Goal: Task Accomplishment & Management: Use online tool/utility

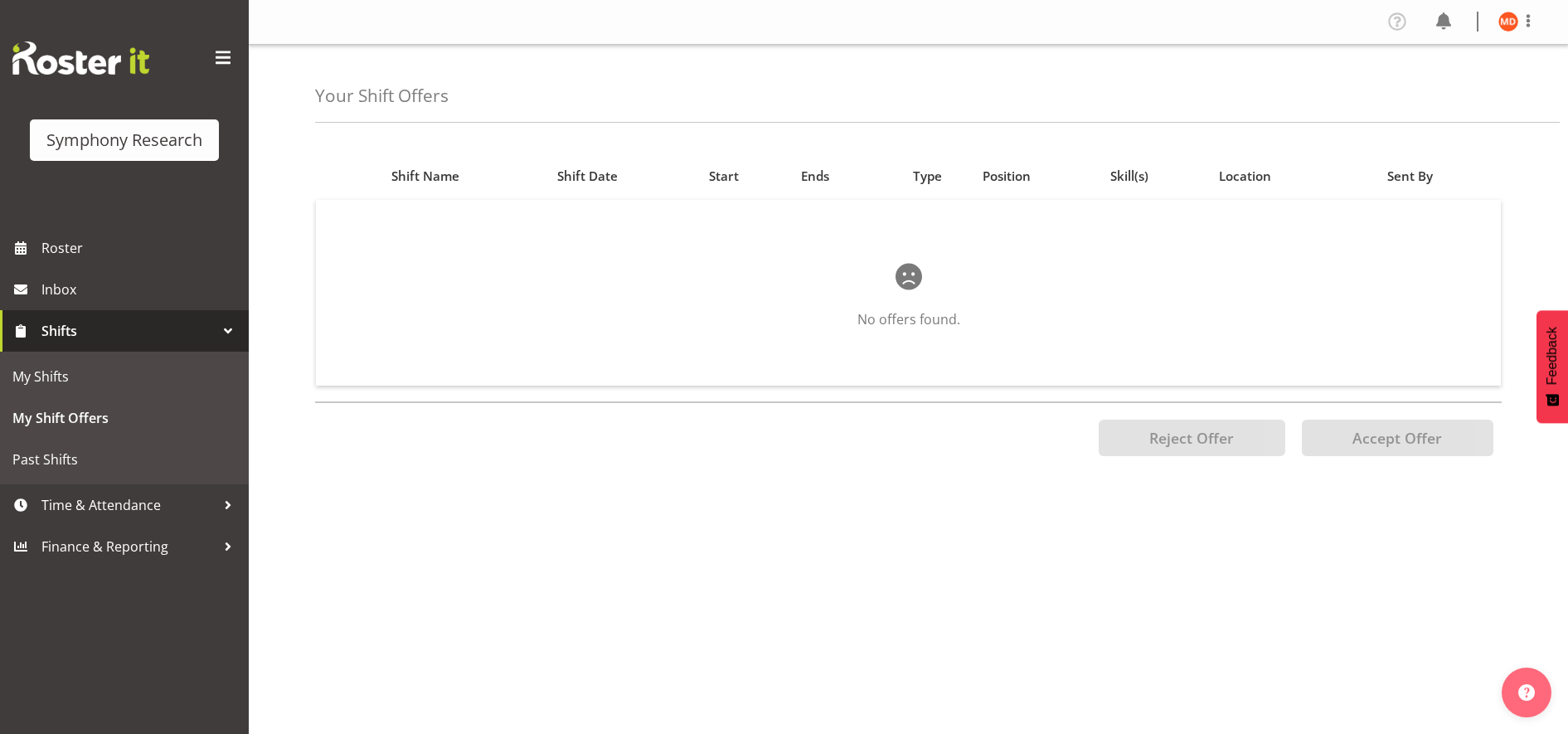
click at [222, 326] on div at bounding box center [229, 331] width 25 height 25
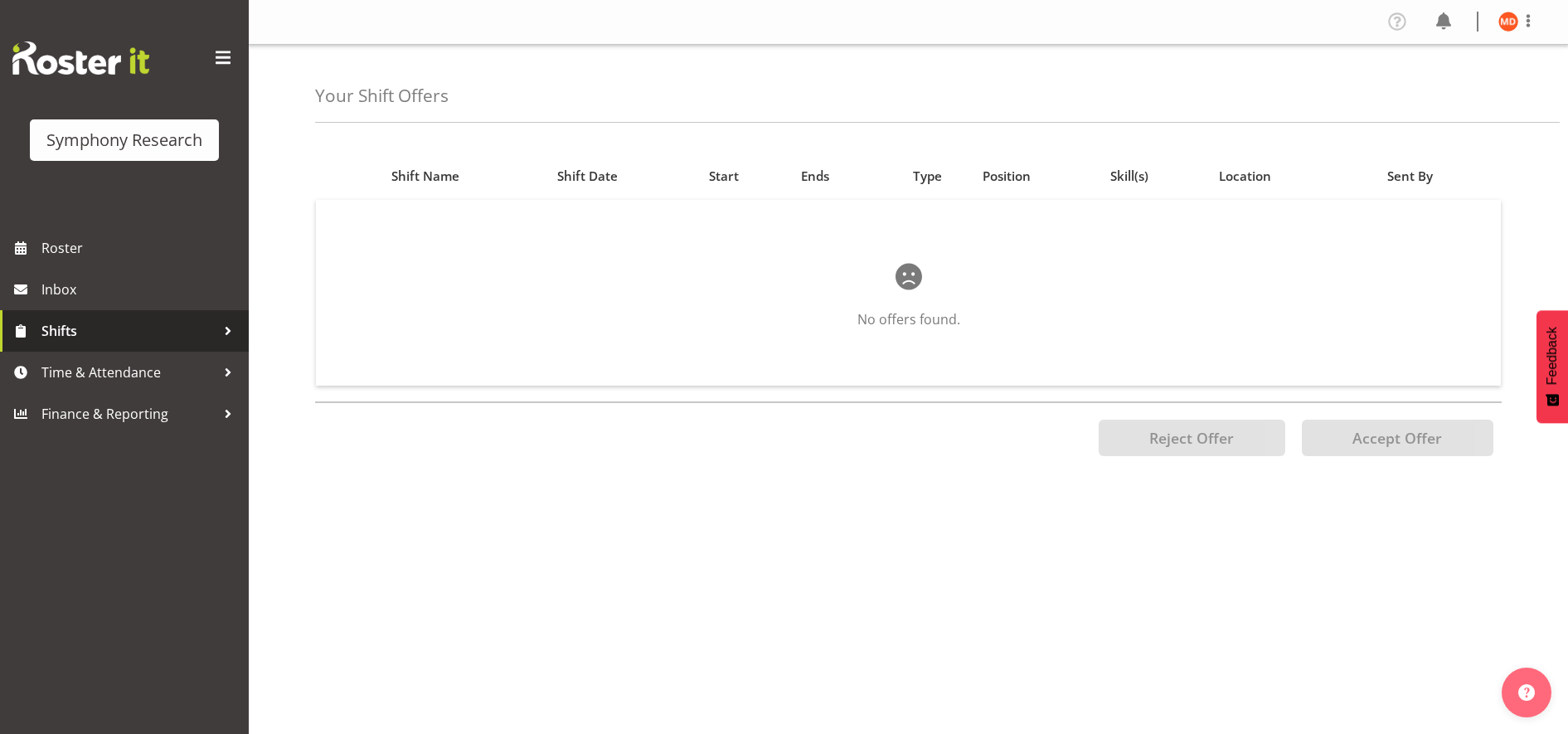
click at [222, 326] on div at bounding box center [229, 331] width 25 height 25
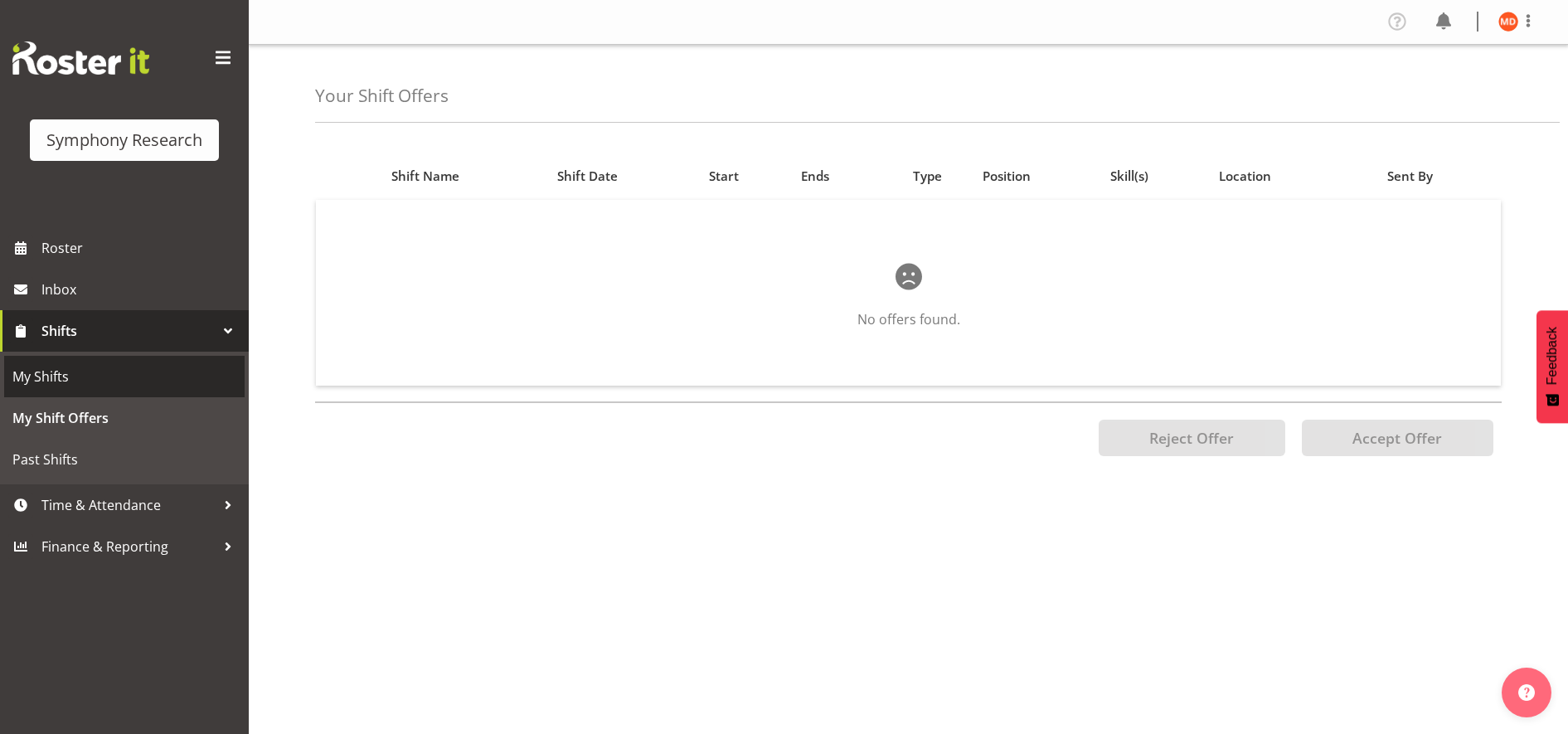
click at [185, 376] on span "My Shifts" at bounding box center [125, 376] width 224 height 25
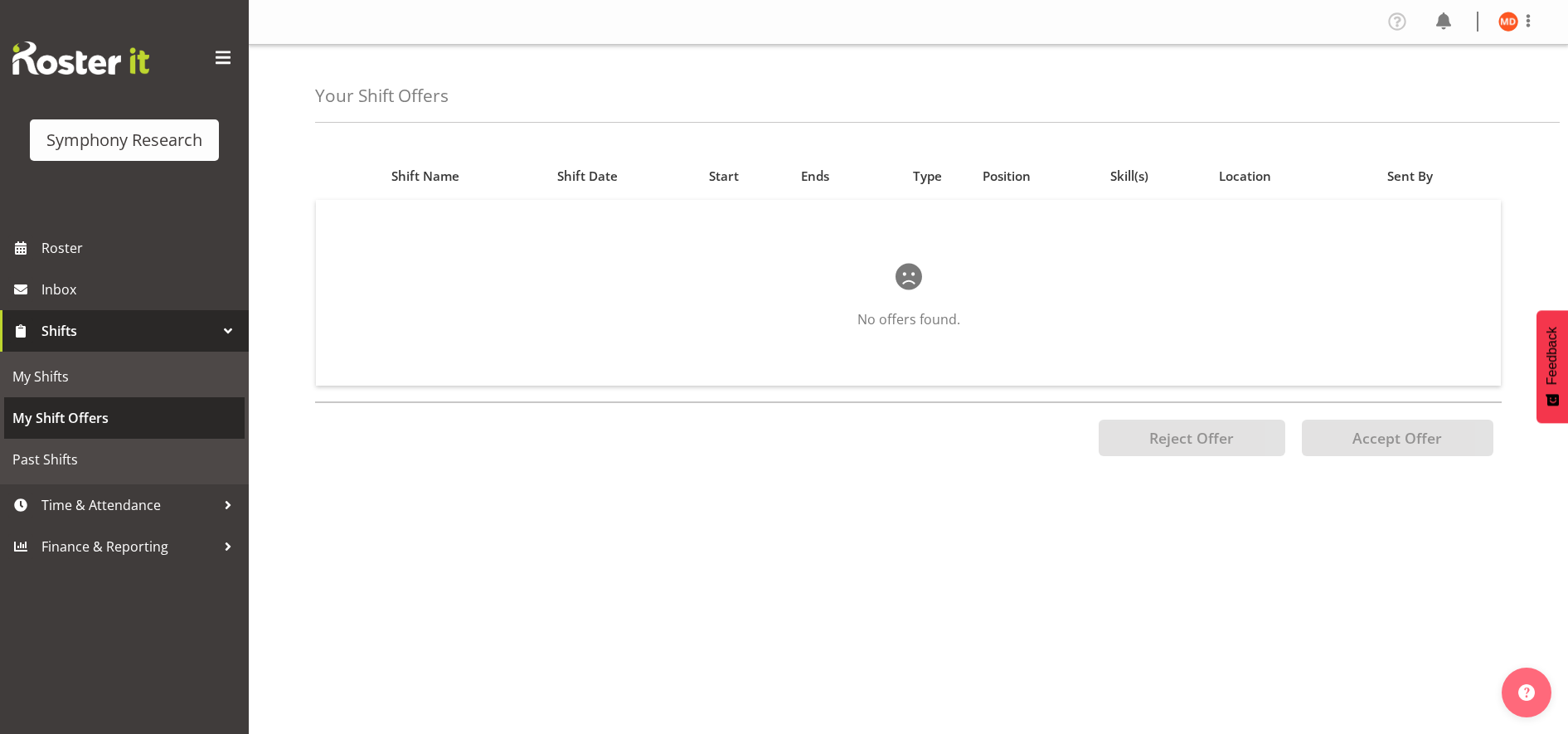
click at [148, 413] on span "My Shift Offers" at bounding box center [125, 418] width 224 height 25
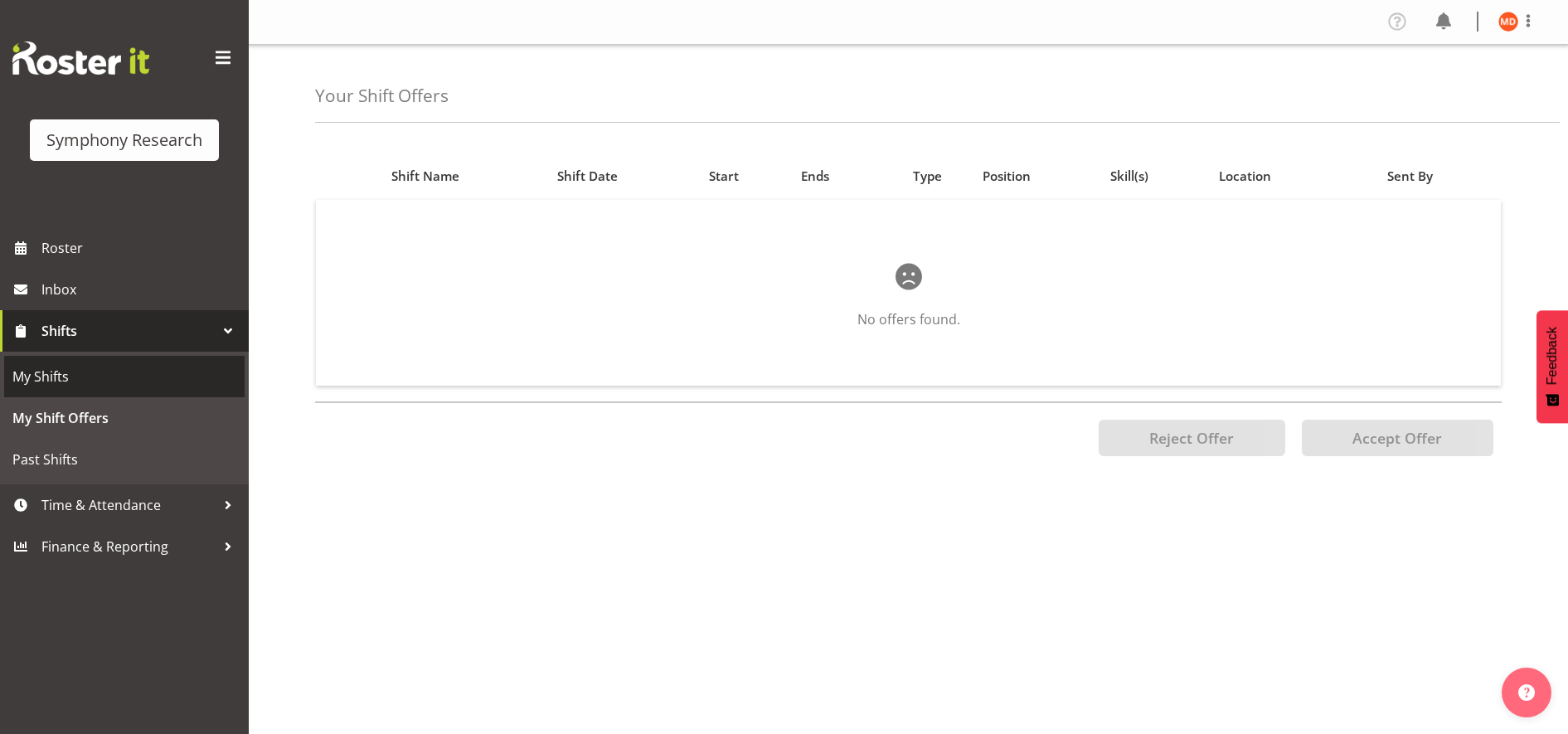
click at [161, 380] on span "My Shifts" at bounding box center [125, 376] width 224 height 25
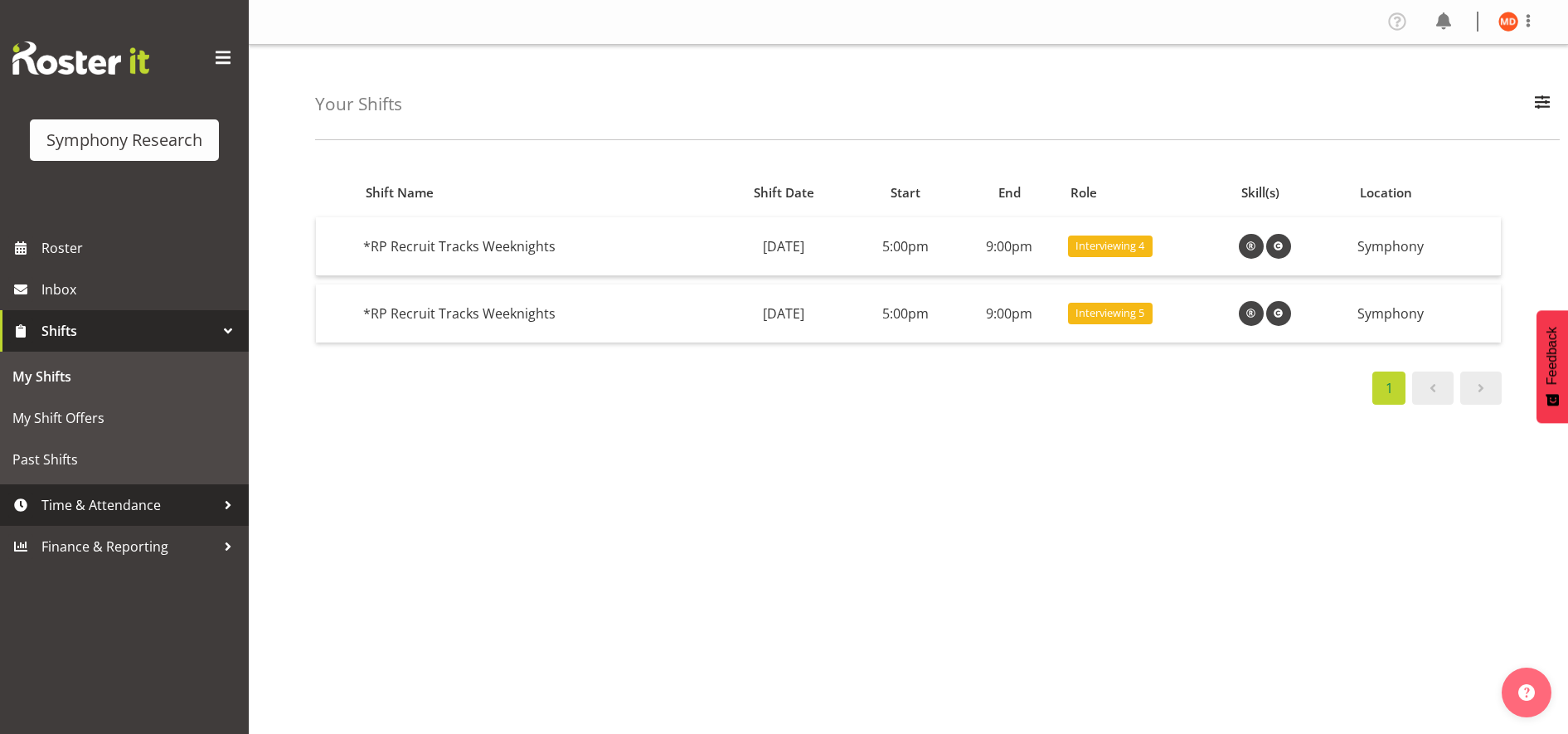
click at [137, 504] on span "Time & Attendance" at bounding box center [128, 505] width 174 height 25
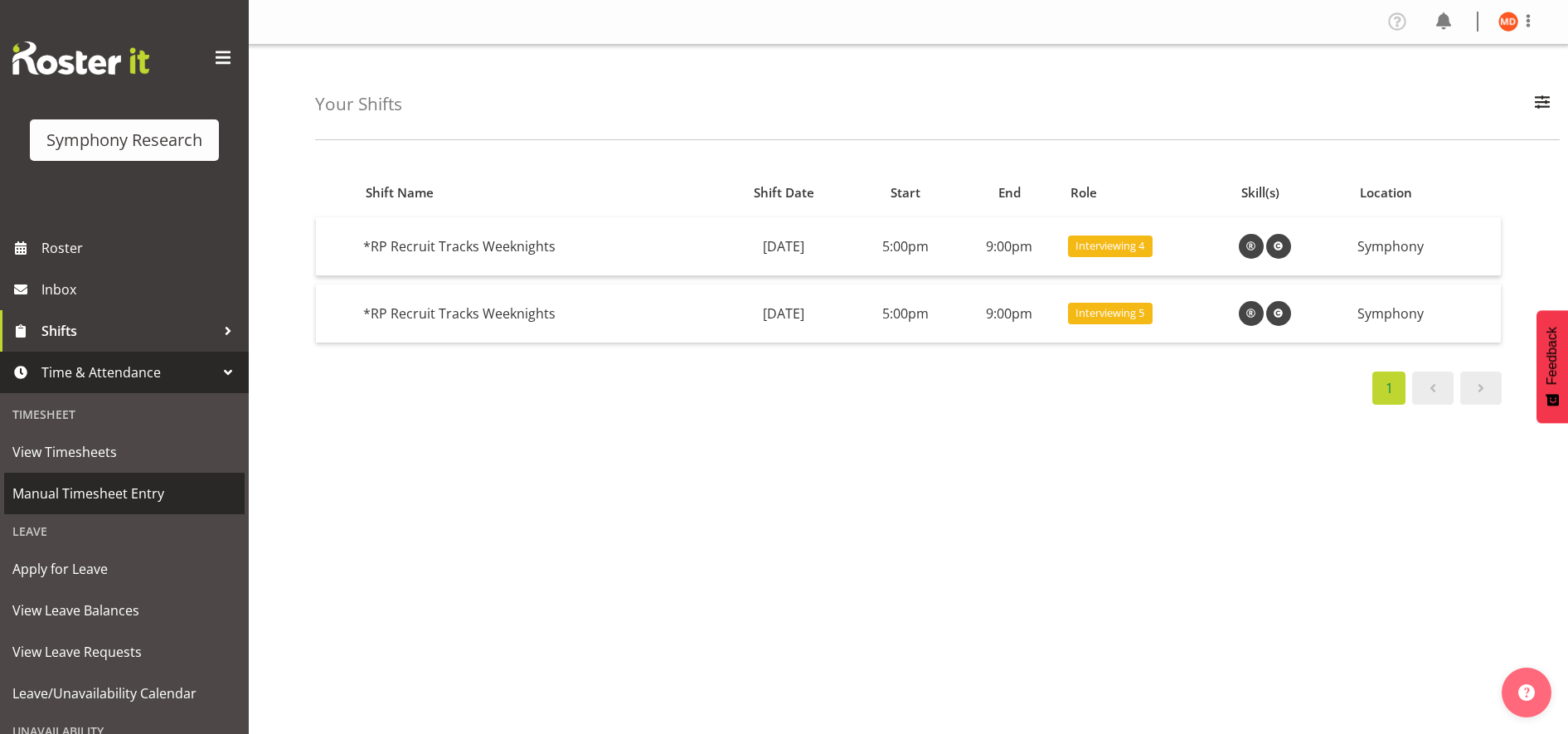
click at [165, 490] on span "Manual Timesheet Entry" at bounding box center [125, 494] width 224 height 25
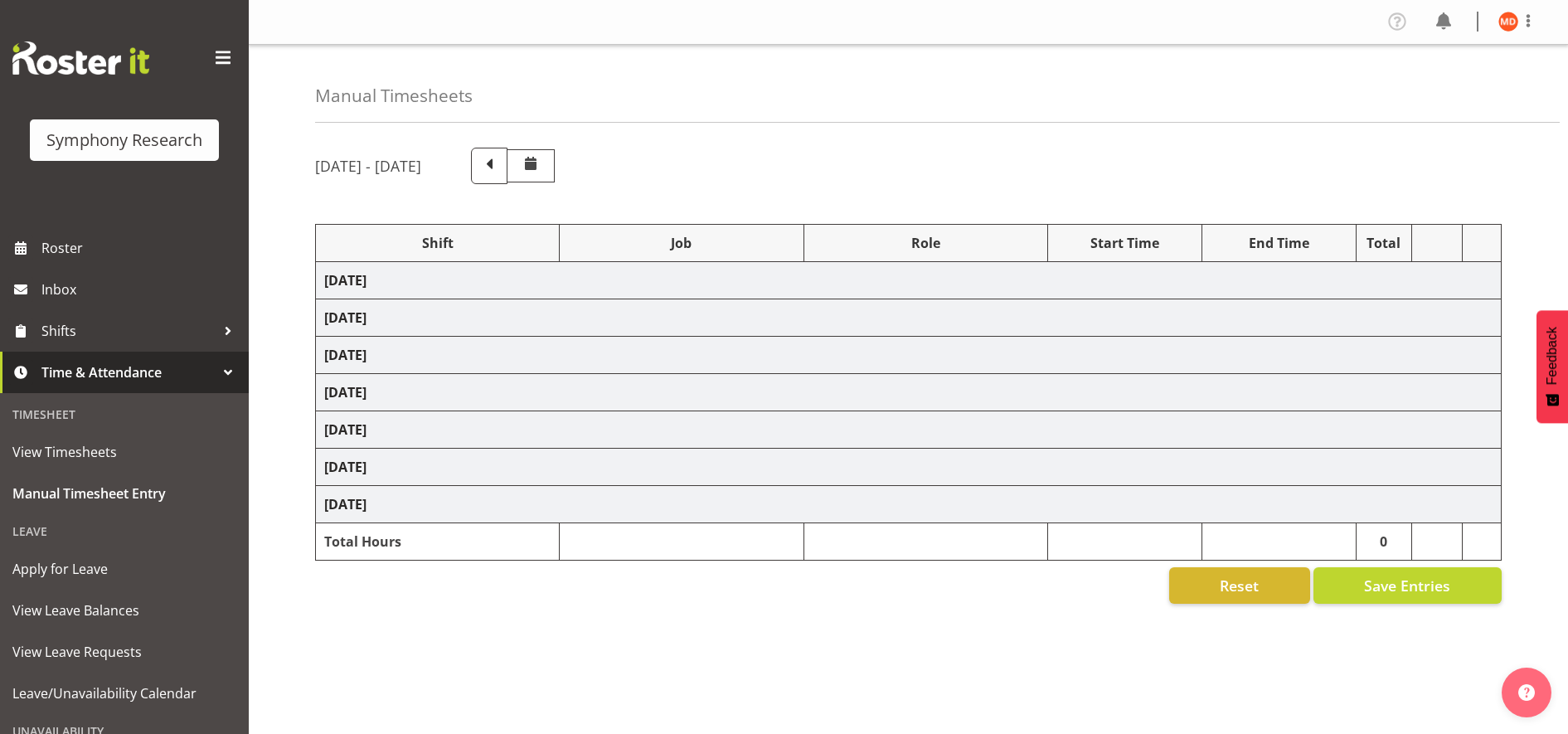
select select "48116"
select select "10575"
select select "47"
select select "48116"
select select "10575"
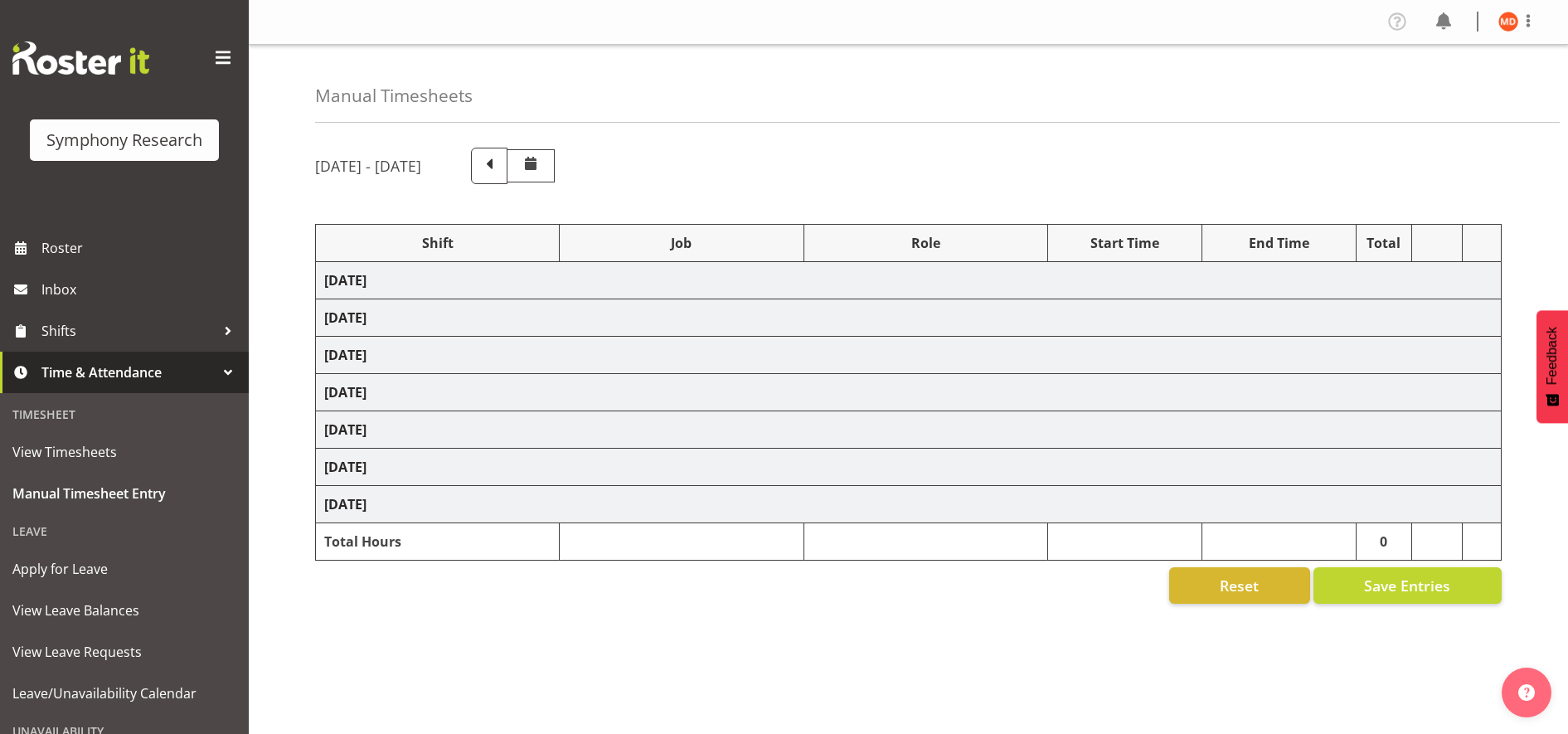
select select "47"
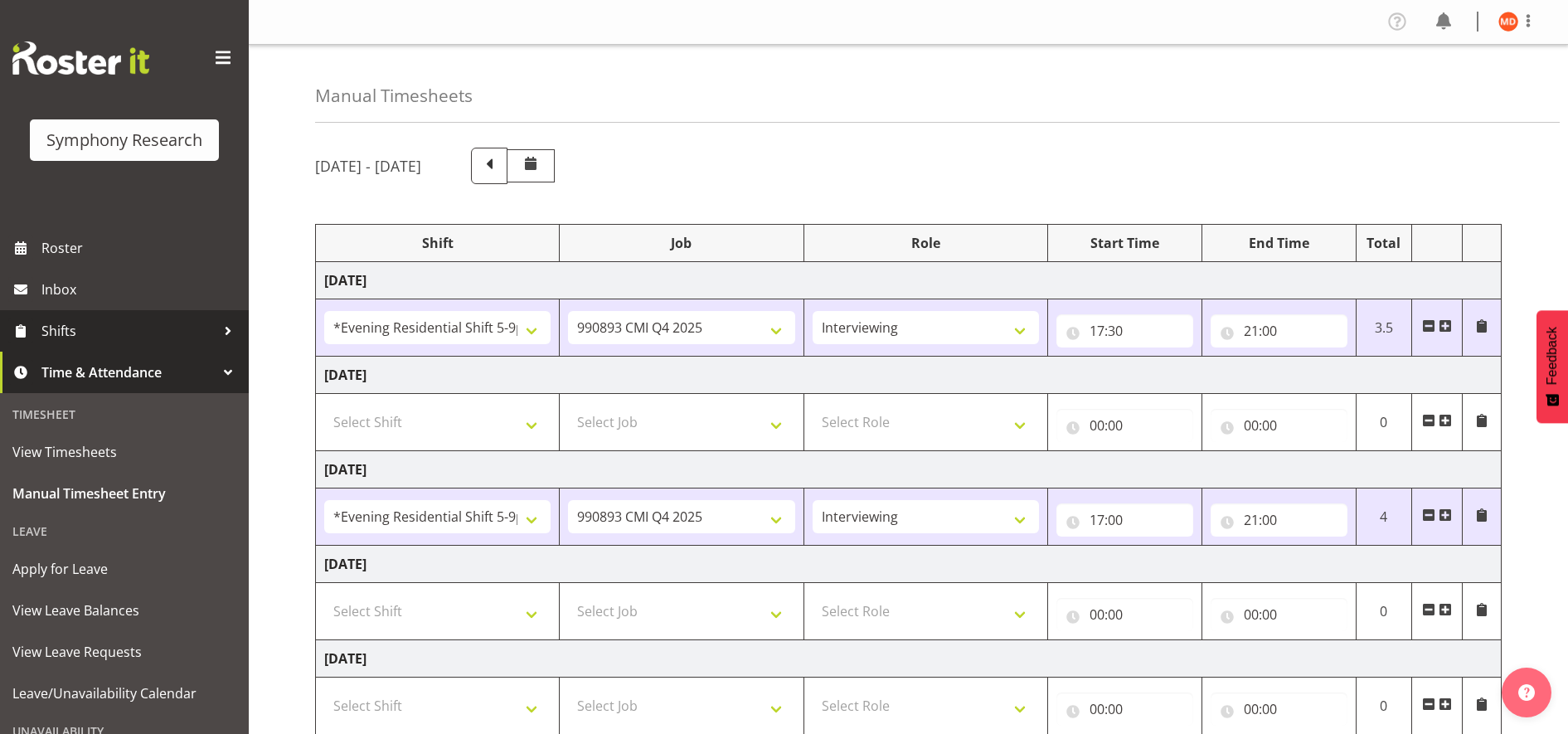
click at [216, 327] on div at bounding box center [229, 331] width 25 height 25
